Goal: Transaction & Acquisition: Book appointment/travel/reservation

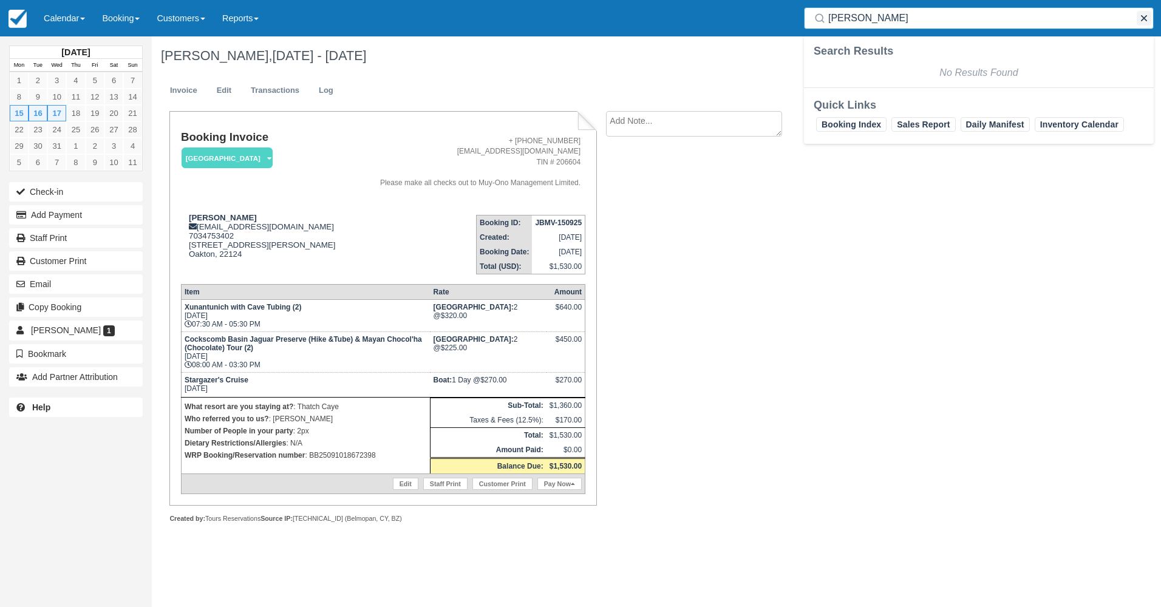
click at [1143, 18] on button "button" at bounding box center [1143, 18] width 15 height 15
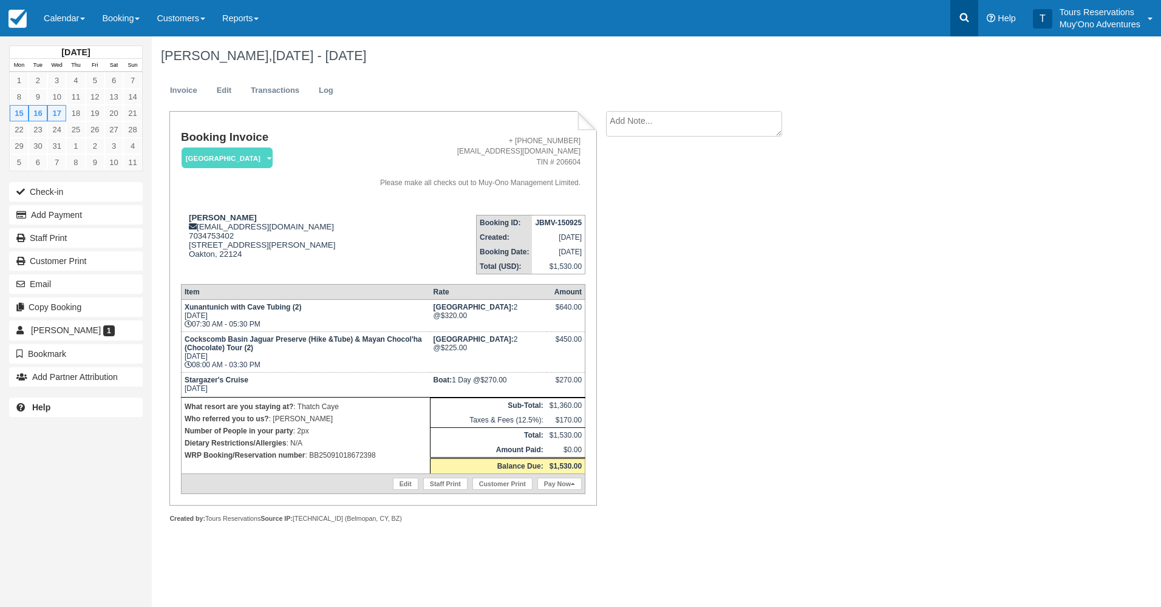
click at [972, 13] on link at bounding box center [964, 18] width 28 height 36
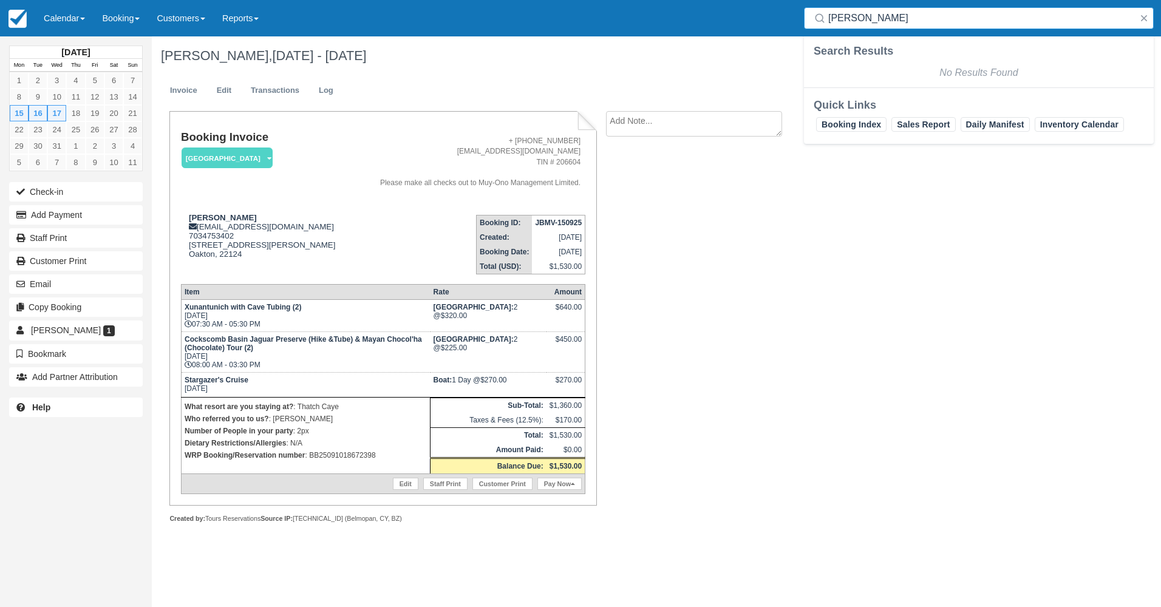
drag, startPoint x: 845, startPoint y: 19, endPoint x: 797, endPoint y: 16, distance: 48.0
click at [797, 16] on div "Search [PERSON_NAME]" at bounding box center [978, 18] width 364 height 36
type input "[PERSON_NAME]"
click at [128, 19] on link "Booking" at bounding box center [120, 18] width 55 height 36
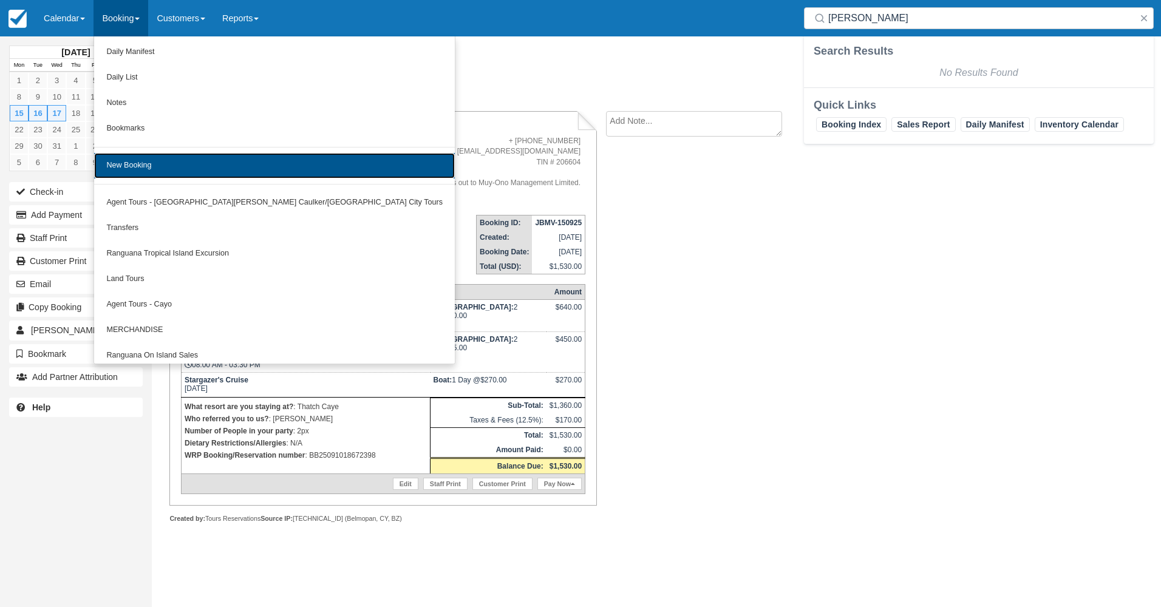
click at [140, 163] on link "New Booking" at bounding box center [274, 165] width 361 height 25
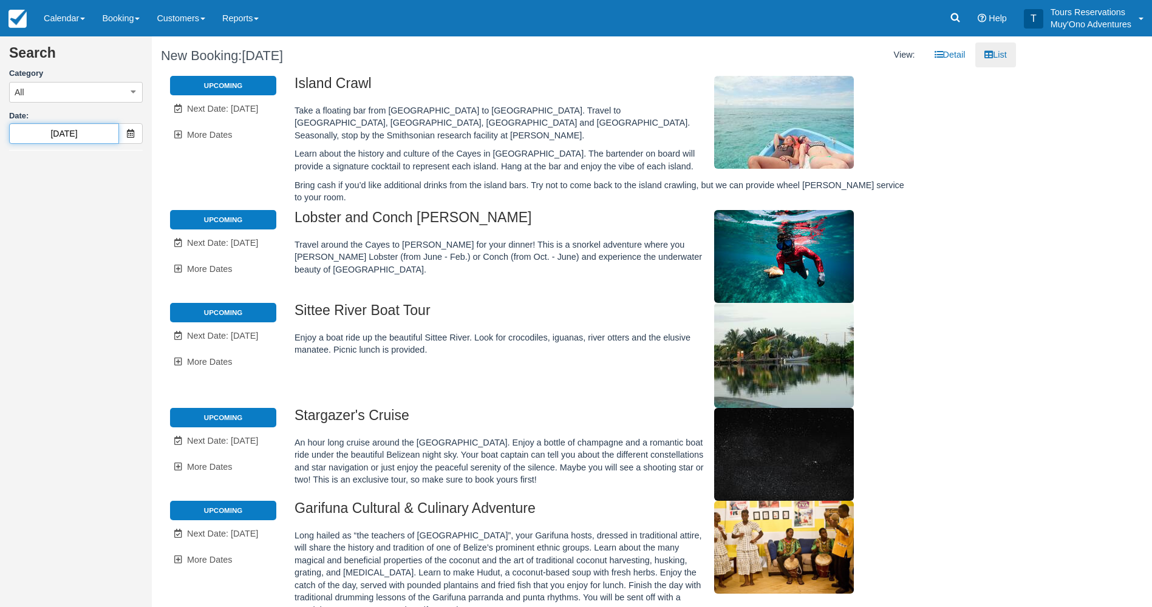
click at [110, 137] on input "[DATE]" at bounding box center [64, 133] width 110 height 21
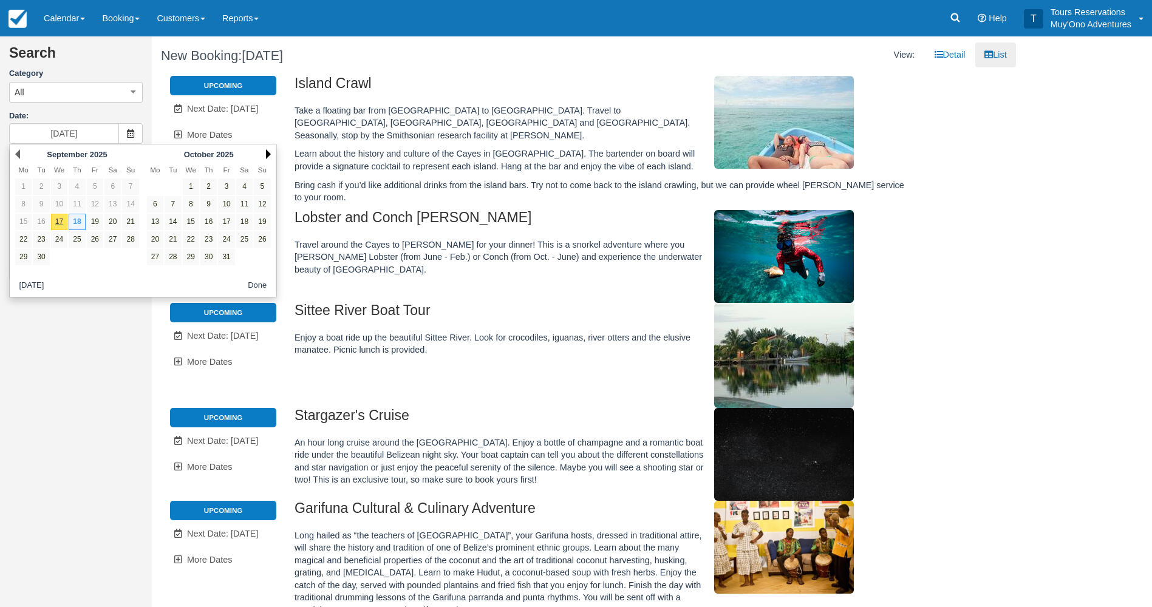
click at [270, 152] on link "Next" at bounding box center [268, 154] width 5 height 10
click at [267, 152] on link "Next" at bounding box center [268, 154] width 5 height 10
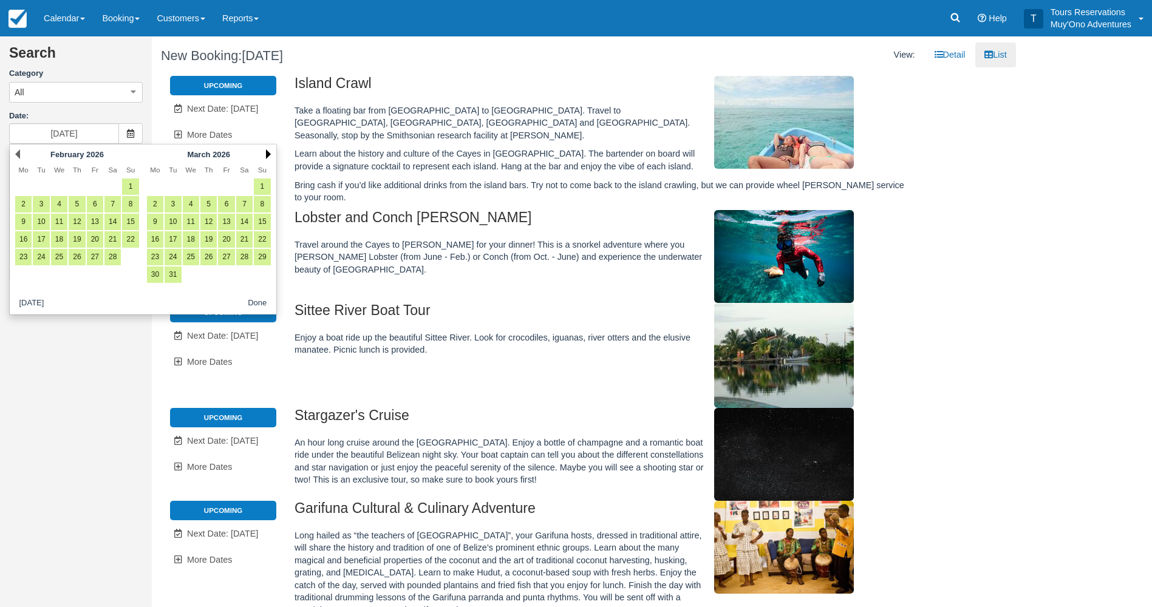
click at [266, 152] on link "Next" at bounding box center [268, 154] width 5 height 10
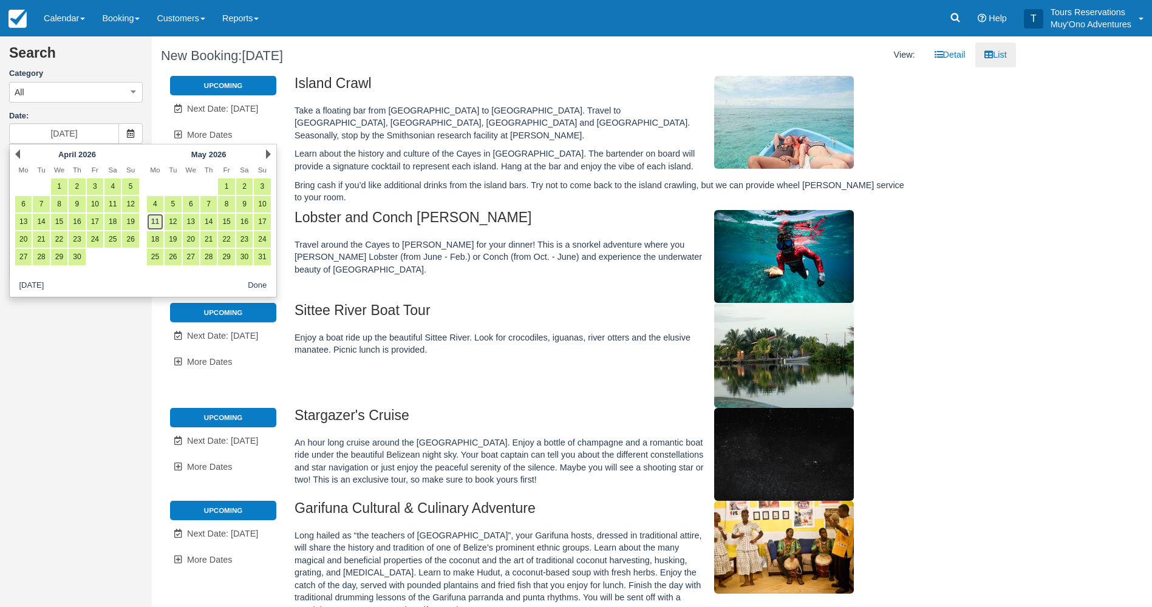
click at [157, 223] on link "11" at bounding box center [155, 222] width 16 height 16
type input "05/11/26"
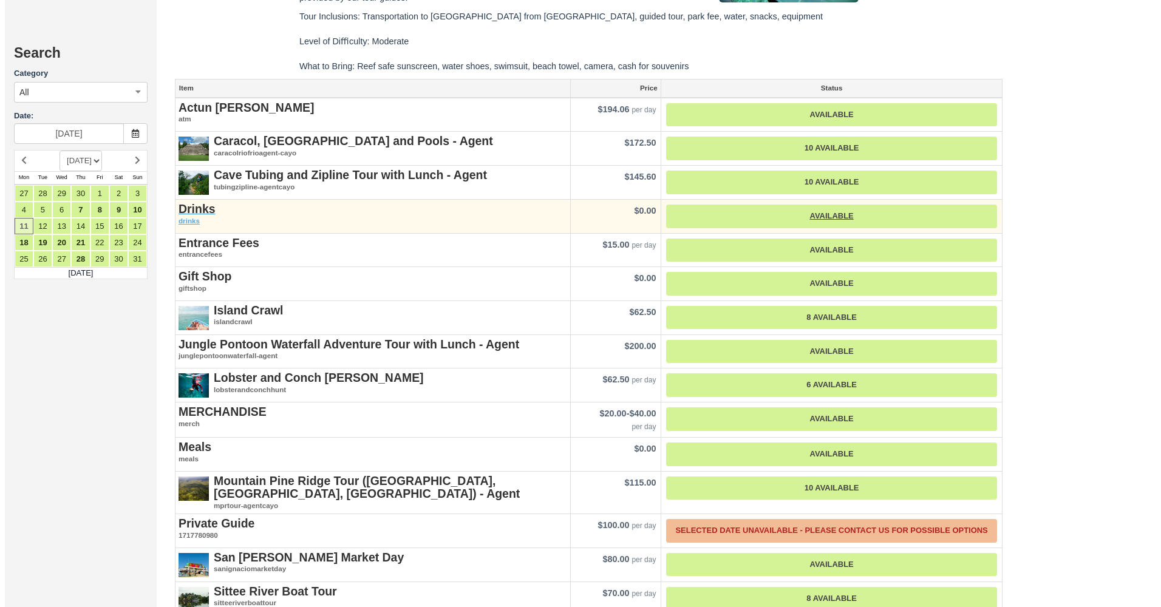
scroll to position [1284, 0]
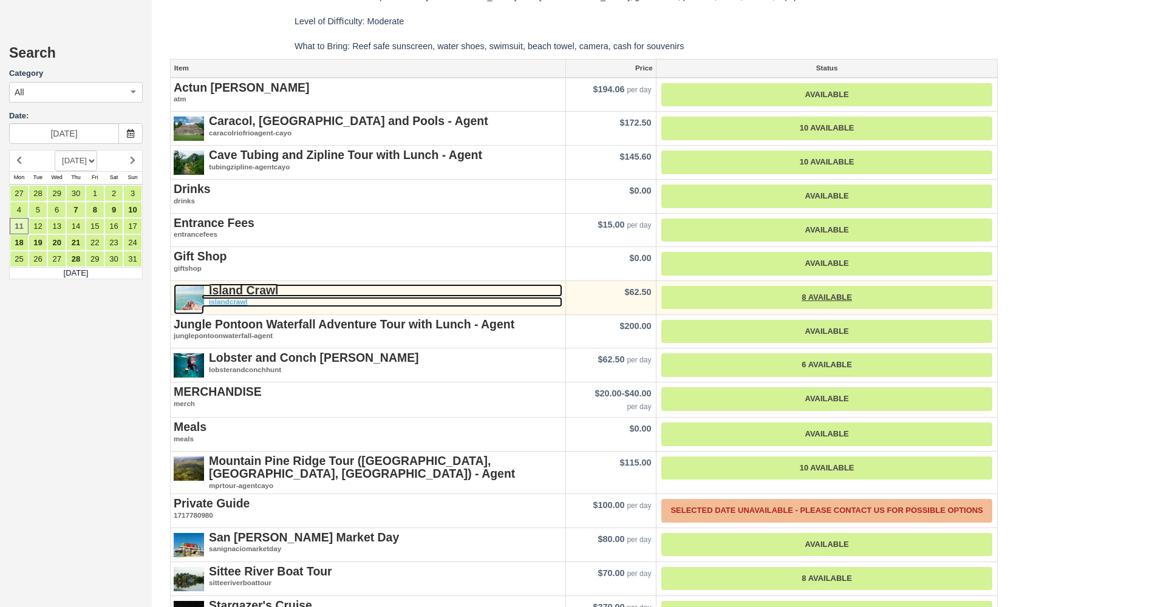
click at [244, 286] on strong "Island Crawl" at bounding box center [244, 289] width 70 height 13
